Goal: Obtain resource: Download file/media

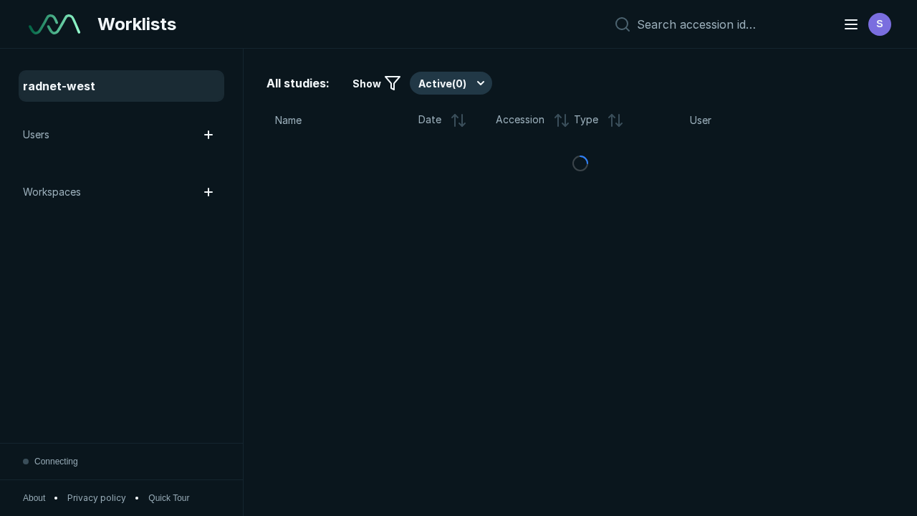
scroll to position [3910, 5965]
